Goal: Check status: Check status

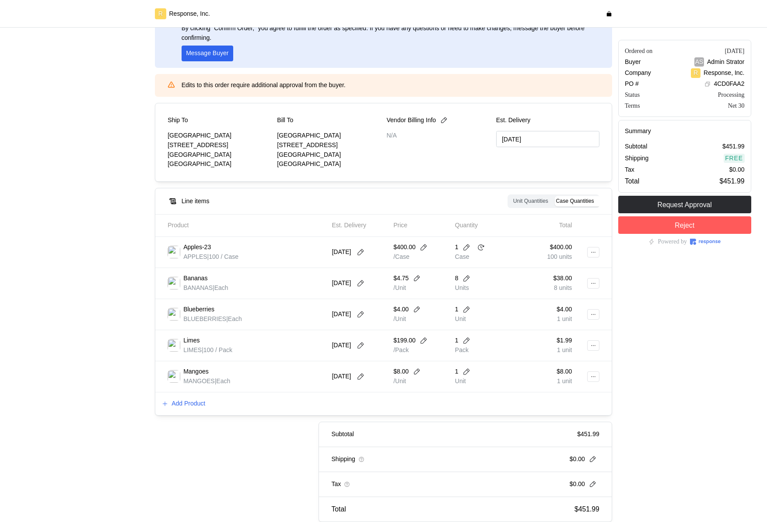
scroll to position [67, 0]
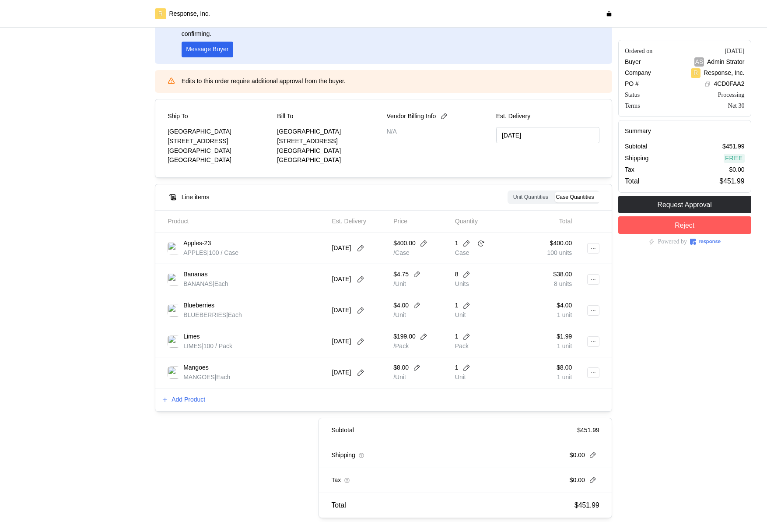
click at [528, 196] on span "Unit Quantities" at bounding box center [530, 197] width 35 height 6
click at [512, 193] on input "Unit Quantities" at bounding box center [512, 193] width 0 height 0
click at [564, 196] on span "Case Quantities" at bounding box center [575, 197] width 38 height 6
click at [555, 193] on input "Case Quantities" at bounding box center [555, 193] width 0 height 0
click at [138, 298] on div at bounding box center [82, 244] width 139 height 551
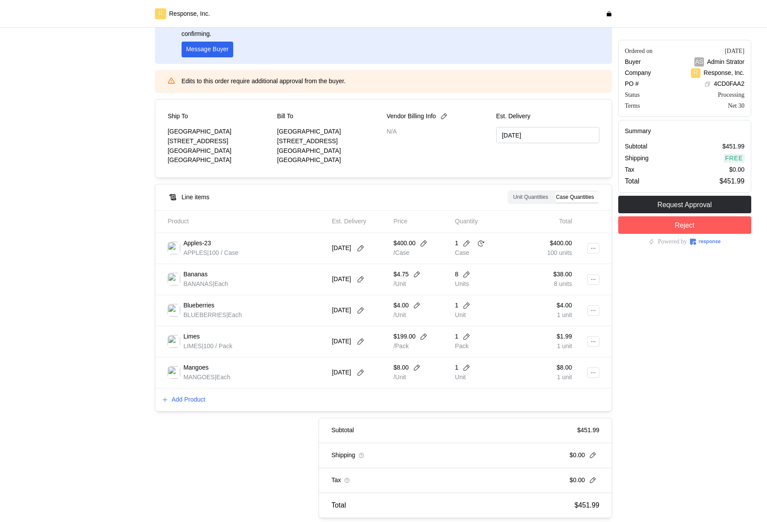
click at [540, 197] on span "Unit Quantities" at bounding box center [530, 197] width 35 height 6
click at [512, 193] on input "Unit Quantities" at bounding box center [512, 193] width 0 height 0
click at [570, 197] on span "Case Quantities" at bounding box center [575, 197] width 38 height 6
click at [555, 193] on input "Case Quantities" at bounding box center [555, 193] width 0 height 0
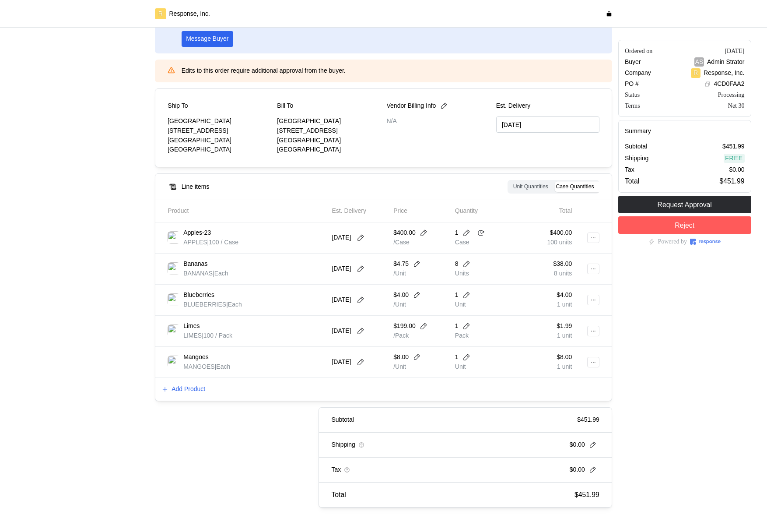
scroll to position [81, 0]
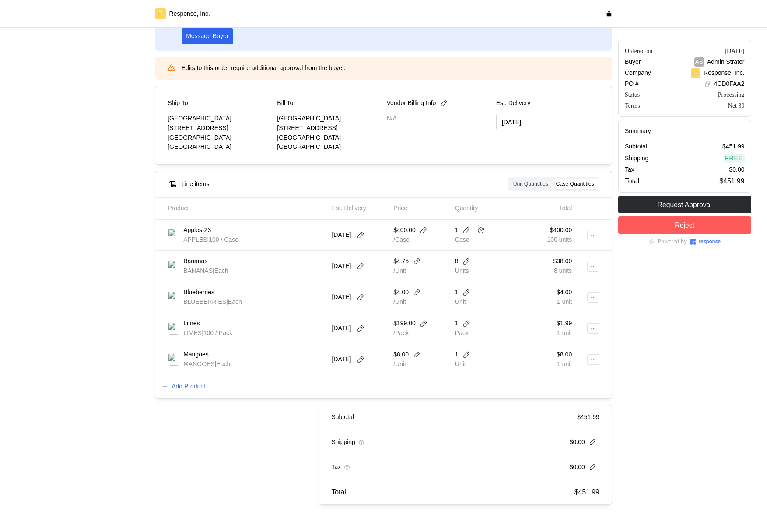
click at [535, 185] on span "Unit Quantities" at bounding box center [530, 184] width 35 height 6
click at [512, 180] on input "Unit Quantities" at bounding box center [512, 180] width 0 height 0
click at [571, 185] on span "Case Quantities" at bounding box center [575, 184] width 38 height 6
click at [555, 180] on input "Case Quantities" at bounding box center [555, 180] width 0 height 0
click at [540, 183] on span "Unit Quantities" at bounding box center [530, 184] width 35 height 6
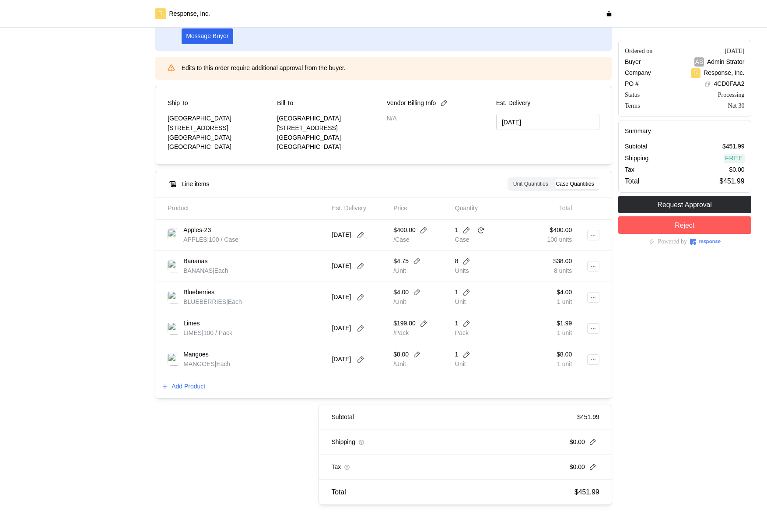
click at [512, 180] on input "Unit Quantities" at bounding box center [512, 180] width 0 height 0
click at [566, 183] on span "Case Quantities" at bounding box center [575, 184] width 38 height 6
click at [555, 180] on input "Case Quantities" at bounding box center [555, 180] width 0 height 0
click at [532, 183] on span "Unit Quantities" at bounding box center [530, 184] width 35 height 6
click at [512, 180] on input "Unit Quantities" at bounding box center [512, 180] width 0 height 0
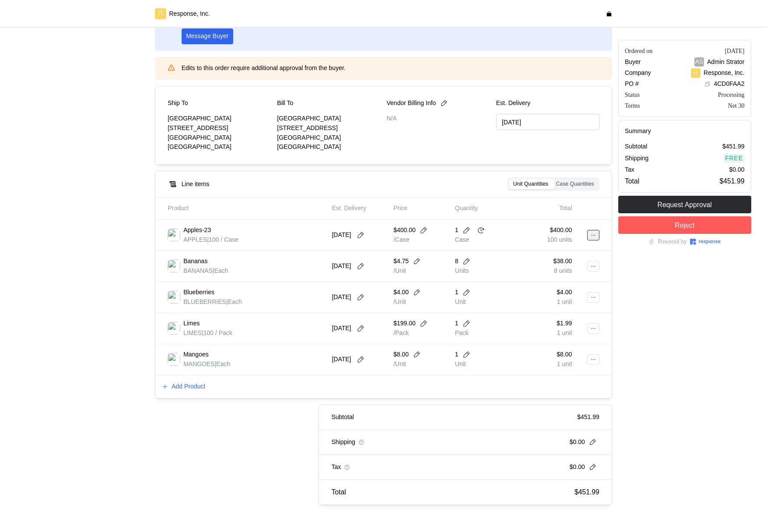
click at [594, 234] on icon at bounding box center [593, 235] width 6 height 6
click at [641, 289] on div "Ordered on [DATE] Buyer AS Admin Strator Company R Response, Inc. PO # 4CD0FAA2…" at bounding box center [684, 231] width 139 height 551
click at [483, 230] on icon at bounding box center [481, 230] width 8 height 8
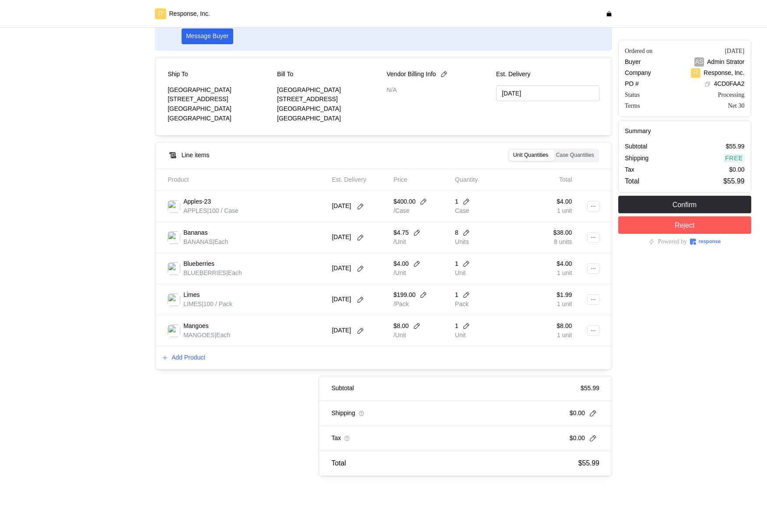
click at [565, 155] on span "Case Quantities" at bounding box center [575, 155] width 38 height 6
click at [555, 151] on input "Case Quantities" at bounding box center [555, 151] width 0 height 0
click at [521, 154] on span "Unit Quantities" at bounding box center [530, 155] width 35 height 6
click at [512, 151] on input "Unit Quantities" at bounding box center [512, 151] width 0 height 0
click at [306, 444] on div "Subtotal $55.99 Shipping $0.00 Tax $0.00 Total $55.99" at bounding box center [378, 426] width 470 height 100
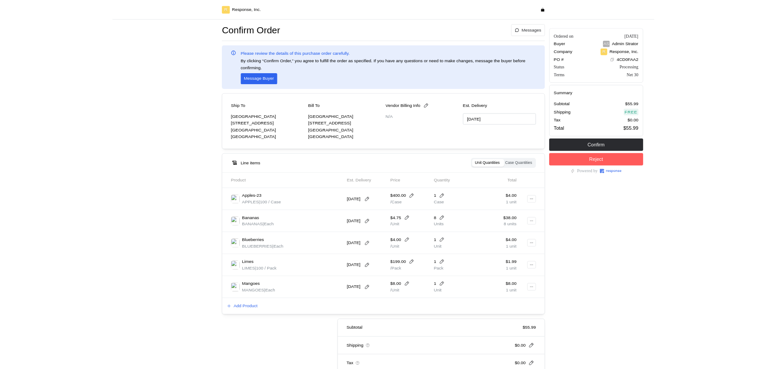
scroll to position [0, 0]
